Goal: Entertainment & Leisure: Consume media (video, audio)

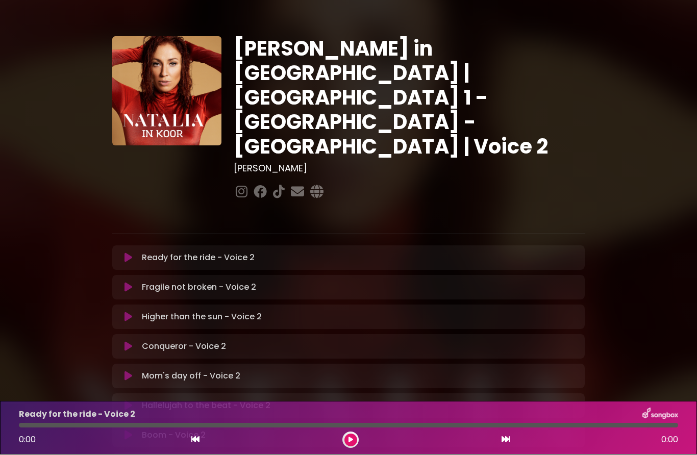
click at [126, 253] on icon at bounding box center [129, 258] width 8 height 10
click at [130, 283] on icon at bounding box center [129, 288] width 8 height 10
click at [132, 283] on icon at bounding box center [129, 288] width 8 height 10
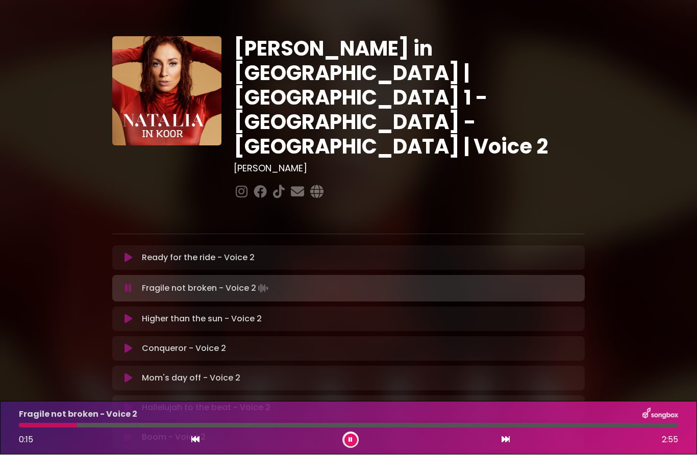
click at [131, 253] on icon at bounding box center [129, 258] width 8 height 10
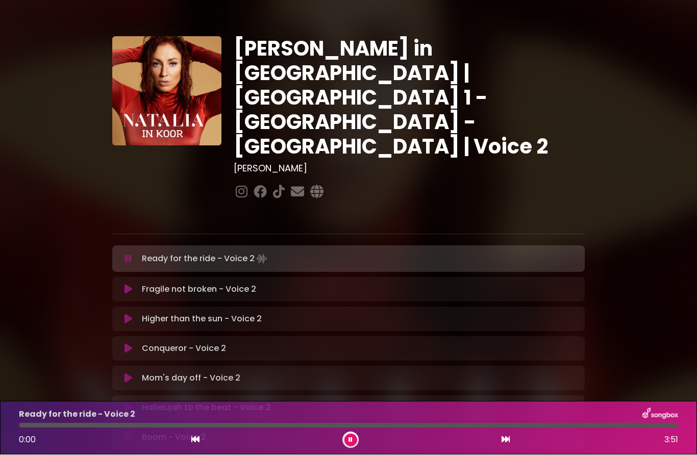
click at [128, 285] on icon at bounding box center [129, 290] width 8 height 10
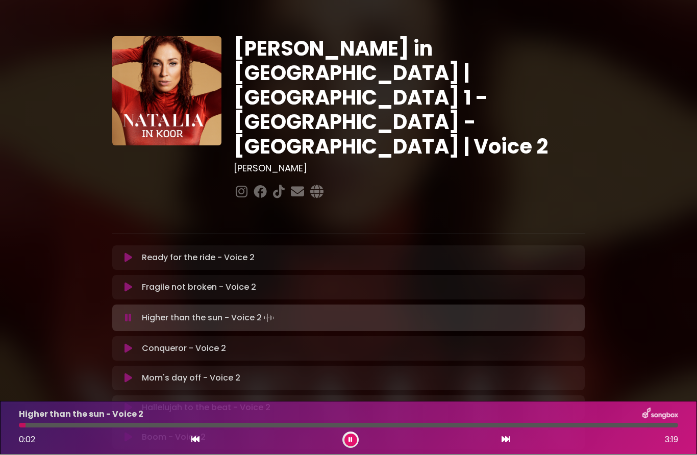
click at [131, 283] on icon at bounding box center [129, 288] width 8 height 10
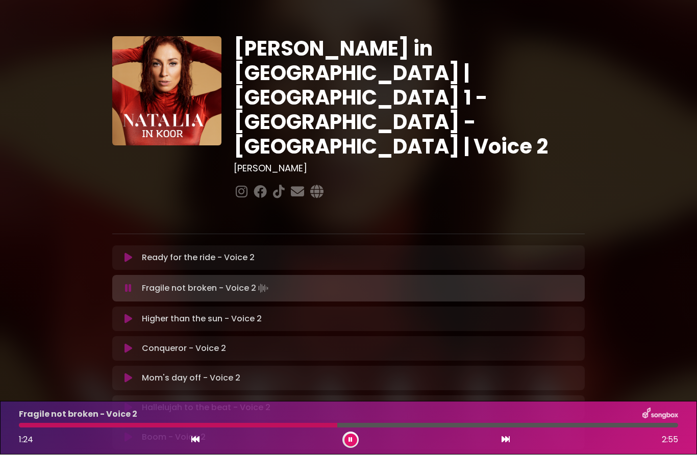
click at [345, 443] on button at bounding box center [350, 440] width 13 height 13
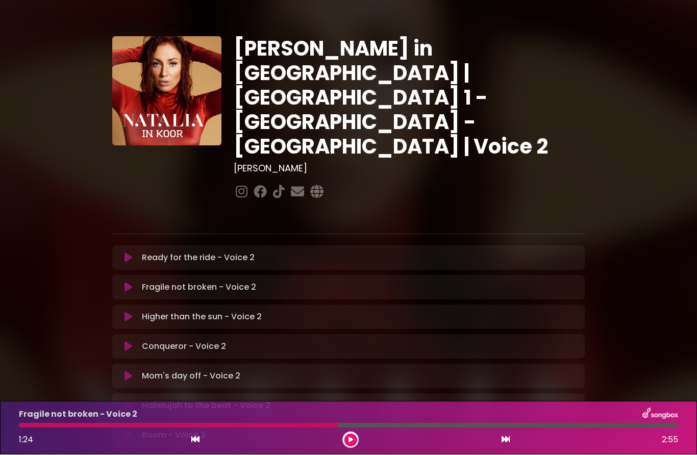
click at [193, 437] on icon at bounding box center [195, 440] width 8 height 8
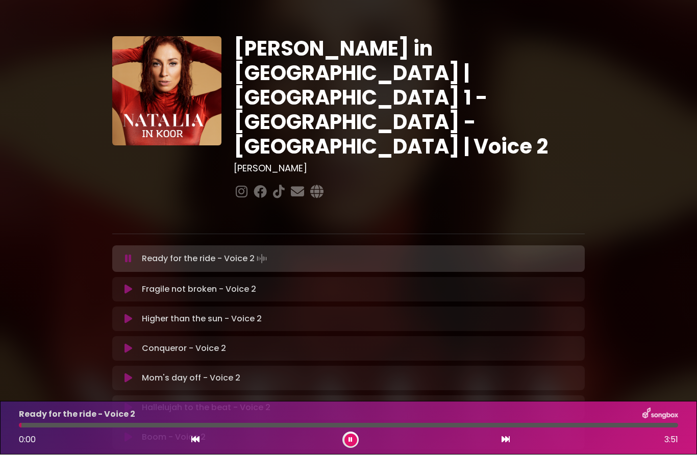
click at [506, 438] on icon at bounding box center [506, 440] width 8 height 8
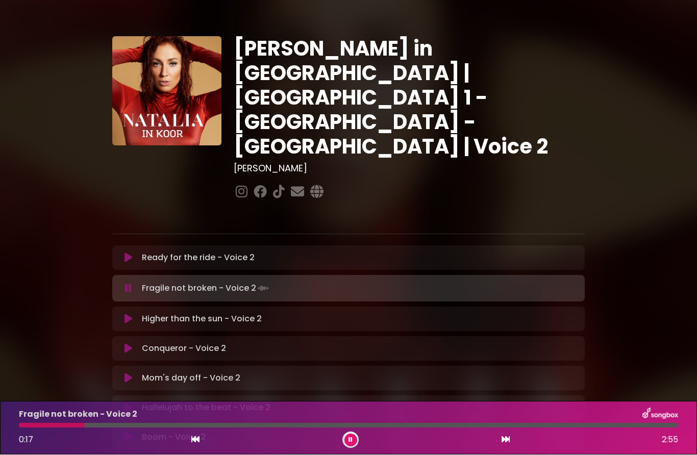
click at [348, 441] on icon at bounding box center [350, 440] width 4 height 6
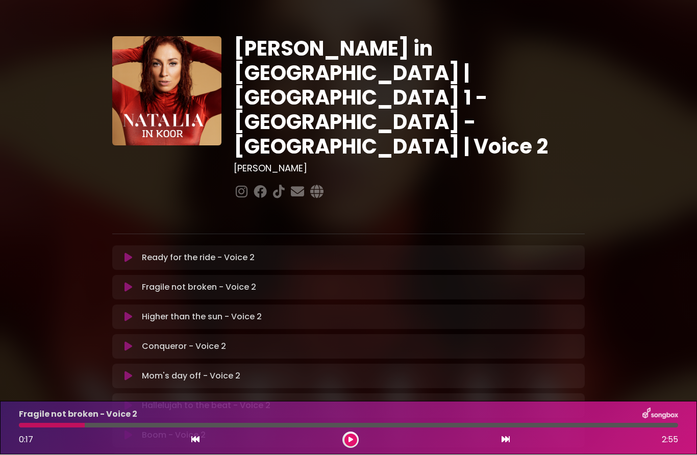
click at [191, 446] on div "0:17 2:55" at bounding box center [348, 440] width 671 height 16
click at [196, 440] on icon at bounding box center [195, 440] width 8 height 8
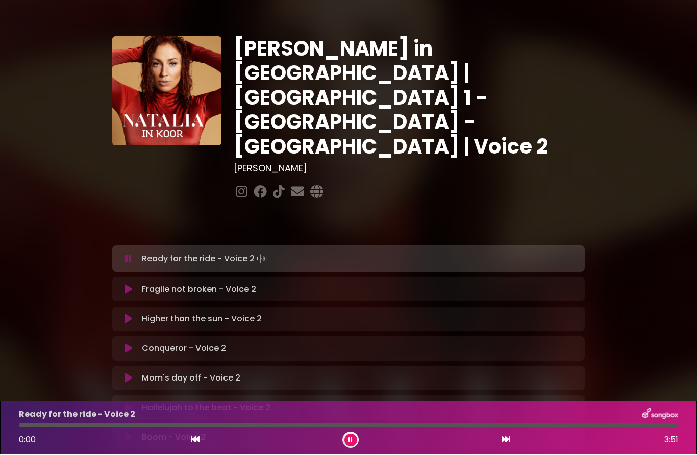
click at [506, 438] on icon at bounding box center [506, 440] width 8 height 8
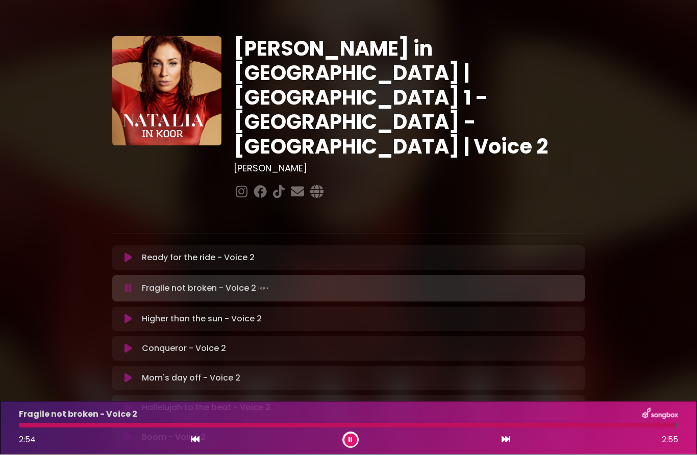
click at [124, 246] on div "Ready for the ride - Voice 2 Loading Track... Name" at bounding box center [348, 258] width 472 height 24
click at [128, 253] on icon at bounding box center [129, 258] width 8 height 10
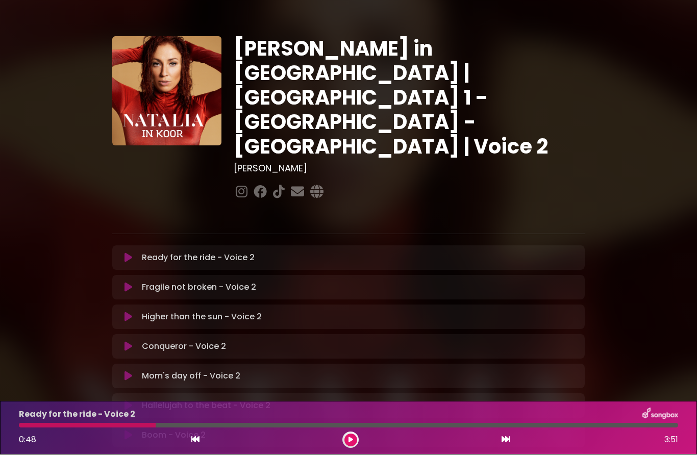
scroll to position [43, 0]
click at [34, 420] on p "Ready for the ride - Voice 2" at bounding box center [77, 415] width 116 height 12
click at [33, 424] on div at bounding box center [87, 426] width 137 height 5
click at [130, 283] on icon at bounding box center [129, 288] width 8 height 10
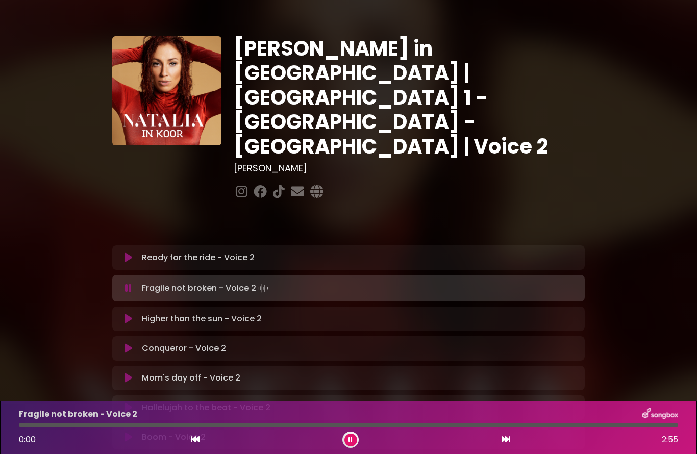
click at [132, 253] on icon at bounding box center [129, 258] width 8 height 10
click at [127, 276] on div "Fragile not broken - Voice 2 Loading Track... Name" at bounding box center [348, 289] width 472 height 27
click at [129, 253] on icon at bounding box center [129, 258] width 8 height 10
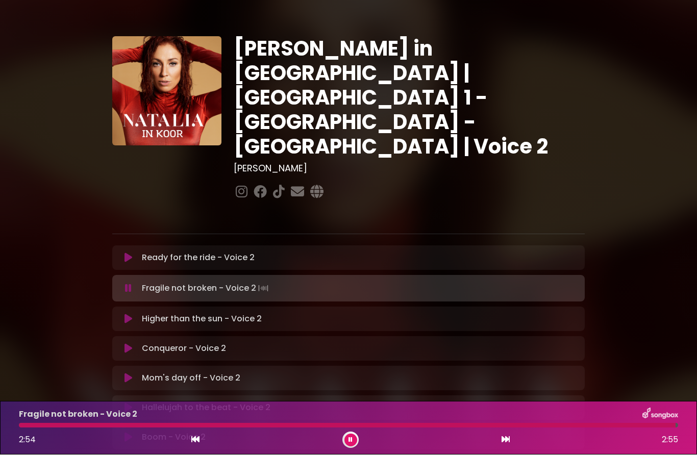
click at [126, 246] on div "Ready for the ride - Voice 2 Loading Track... Name" at bounding box center [348, 258] width 472 height 24
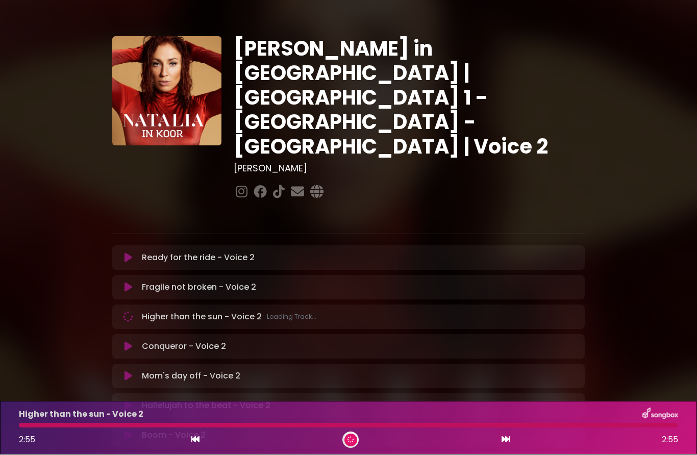
click at [136, 246] on div "Ready for the ride - Voice 2 Loading Track... Name" at bounding box center [348, 258] width 472 height 24
click at [130, 283] on icon at bounding box center [129, 288] width 8 height 10
click at [135, 283] on button at bounding box center [127, 288] width 19 height 10
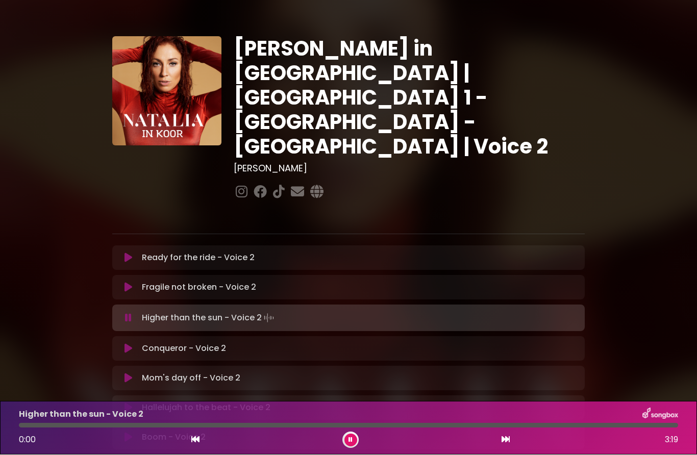
click at [131, 283] on icon at bounding box center [129, 288] width 8 height 10
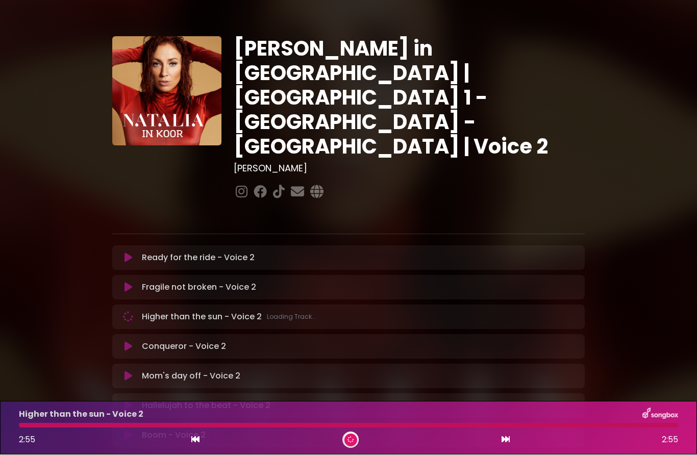
click at [132, 283] on icon at bounding box center [129, 288] width 8 height 10
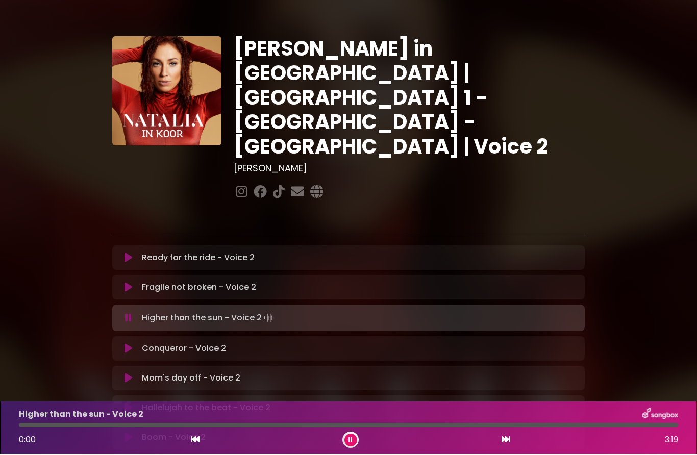
click at [137, 313] on button at bounding box center [127, 318] width 19 height 10
